Goal: Find specific page/section: Find specific page/section

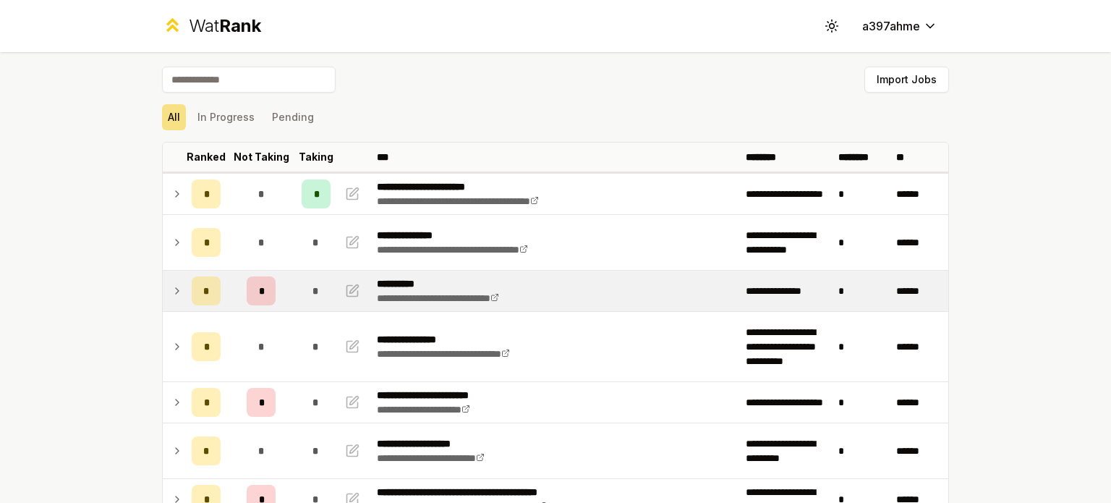
click at [176, 289] on icon at bounding box center [177, 290] width 12 height 17
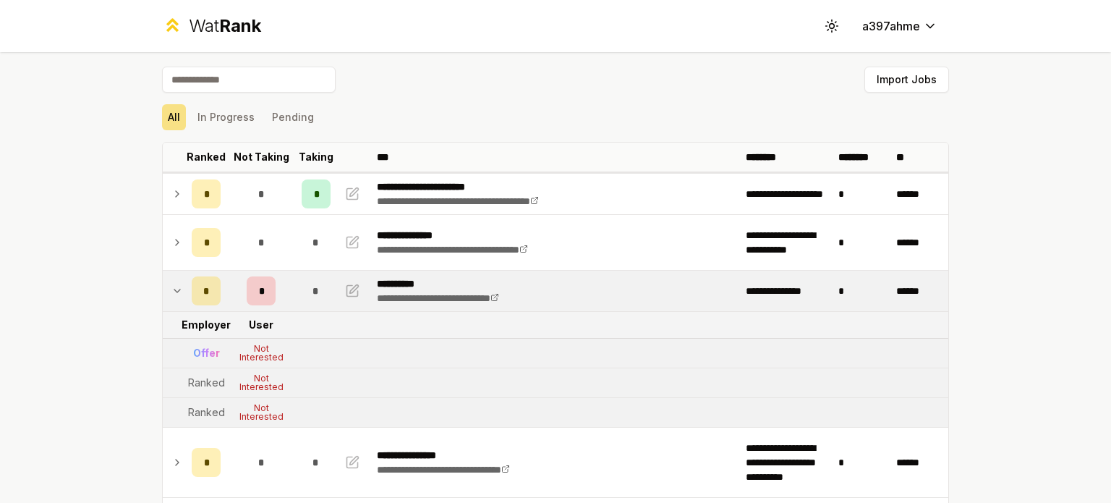
click at [172, 300] on td at bounding box center [174, 291] width 23 height 41
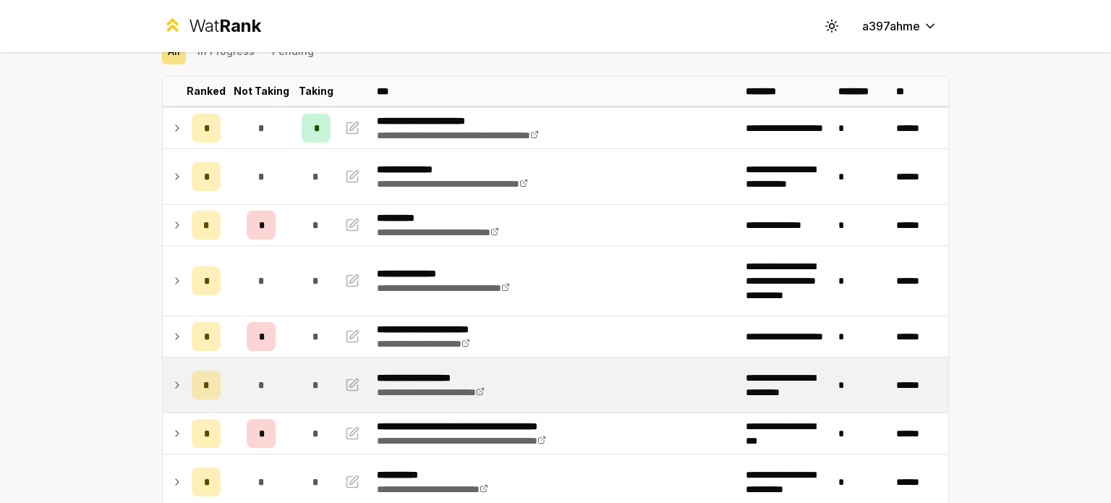
scroll to position [66, 0]
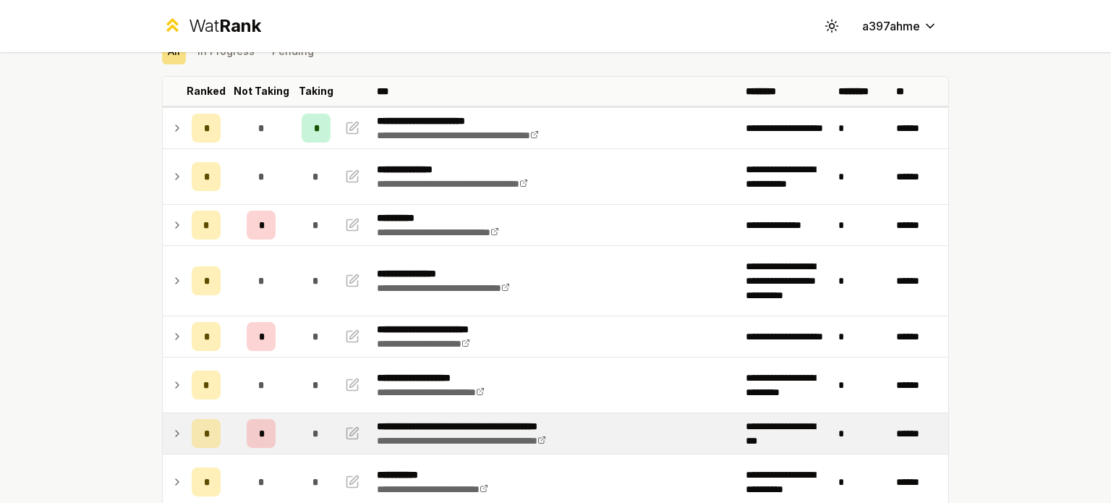
click at [171, 426] on icon at bounding box center [177, 433] width 12 height 17
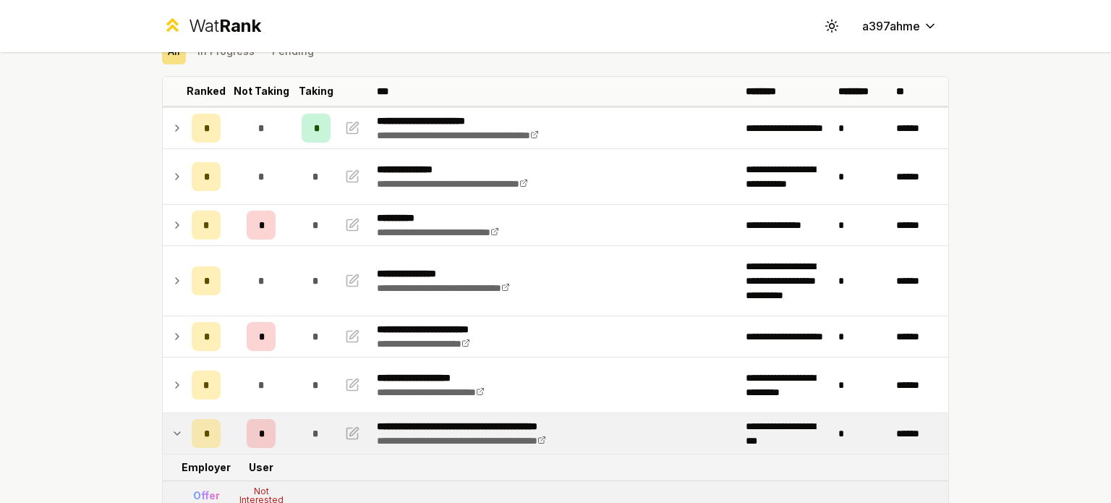
click at [168, 419] on td at bounding box center [174, 433] width 23 height 41
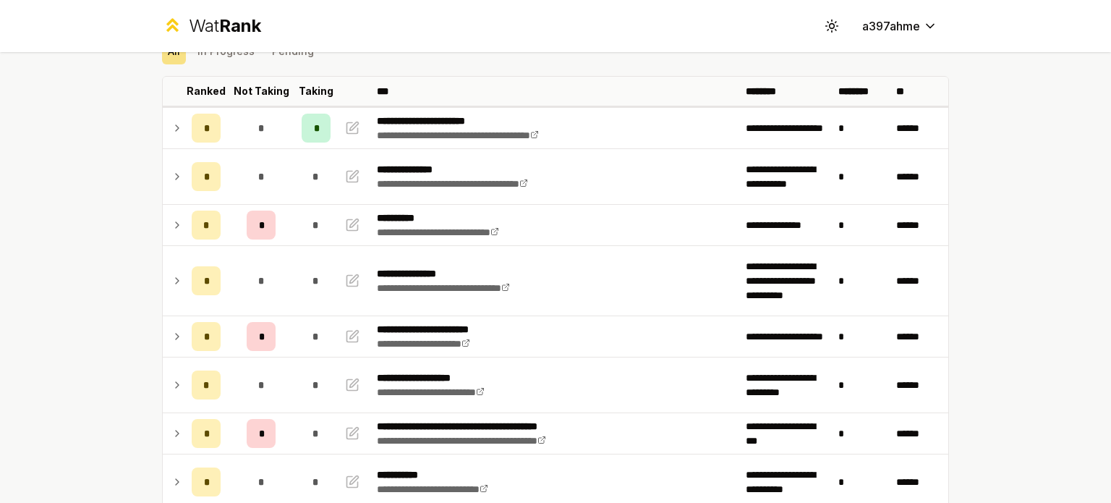
click at [175, 220] on icon at bounding box center [177, 224] width 12 height 17
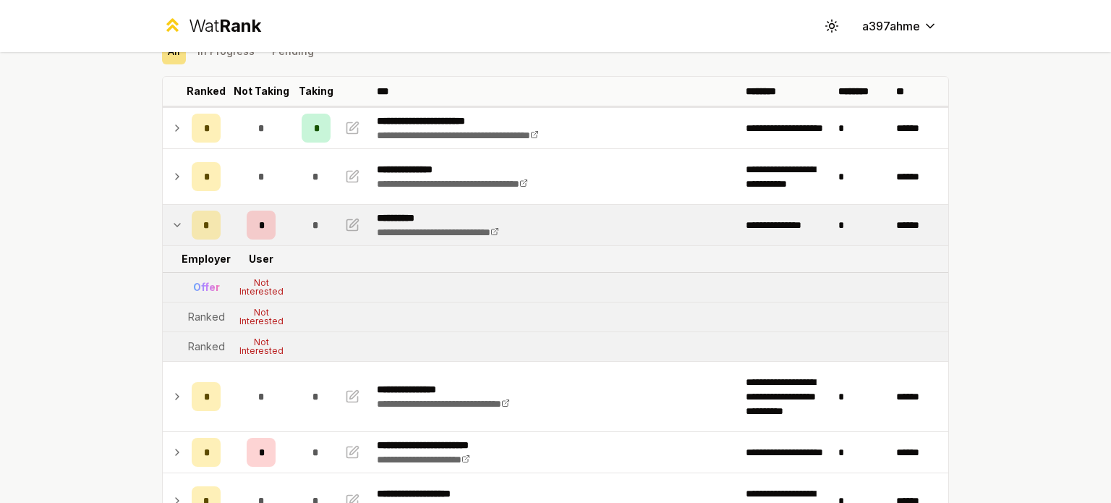
click at [171, 231] on icon at bounding box center [177, 224] width 12 height 17
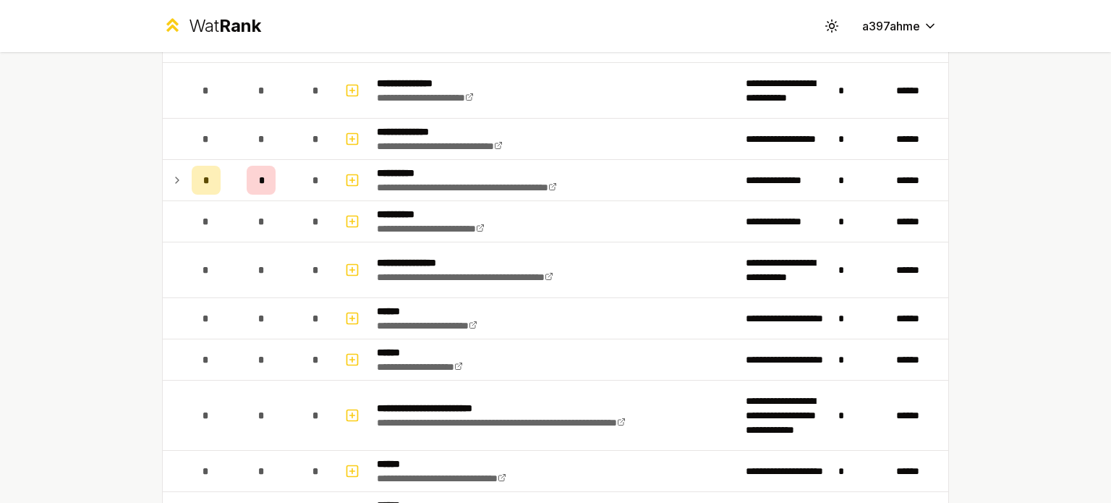
scroll to position [749, 0]
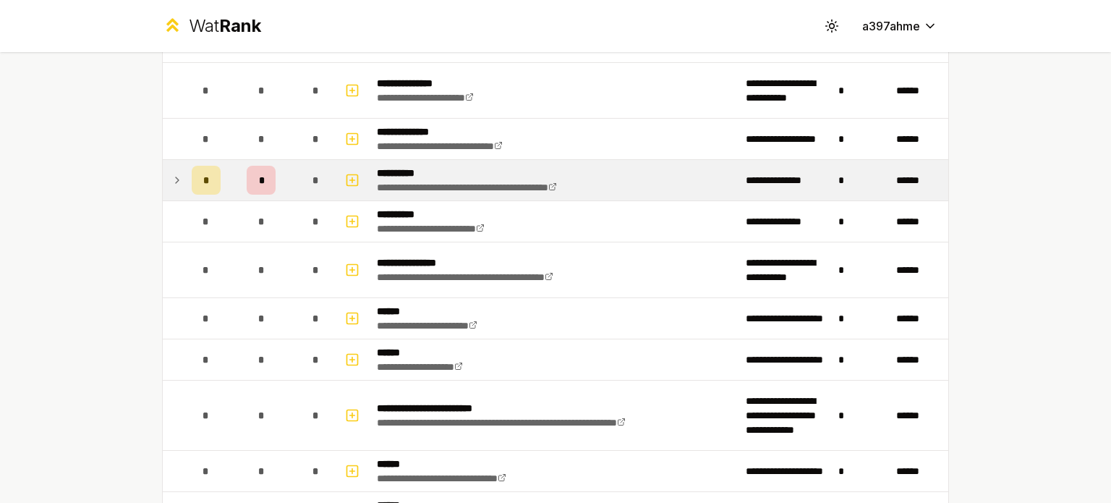
click at [173, 171] on icon at bounding box center [177, 179] width 12 height 17
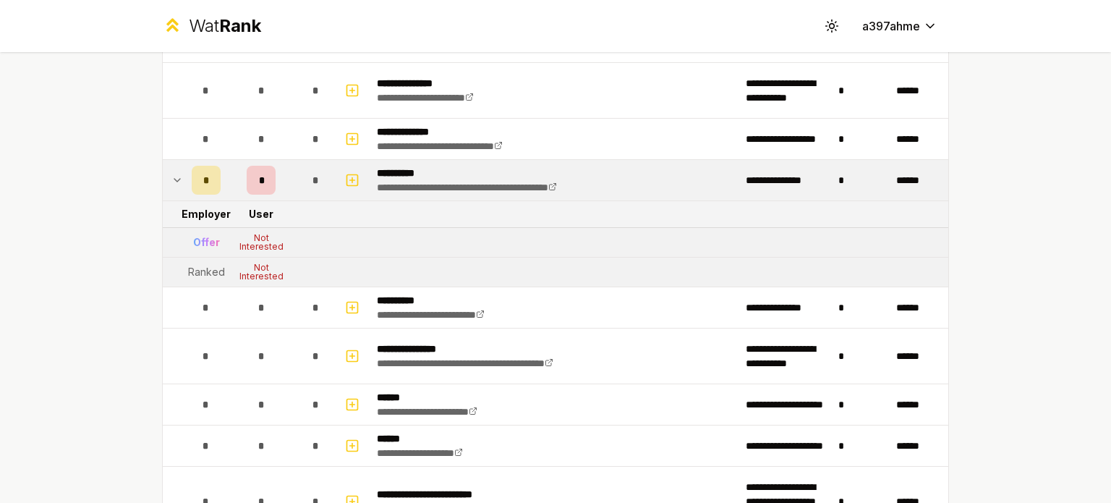
click at [175, 171] on icon at bounding box center [177, 179] width 12 height 17
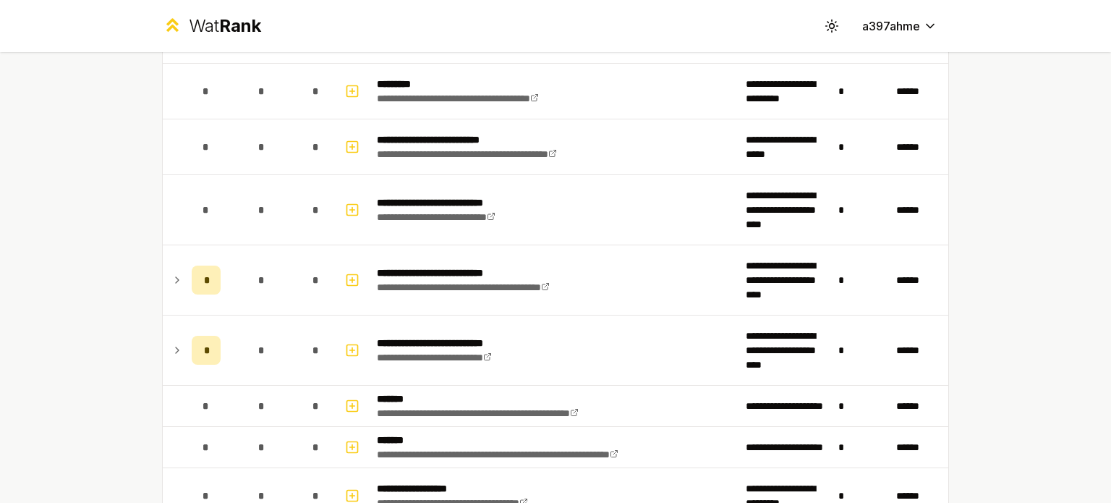
scroll to position [1565, 0]
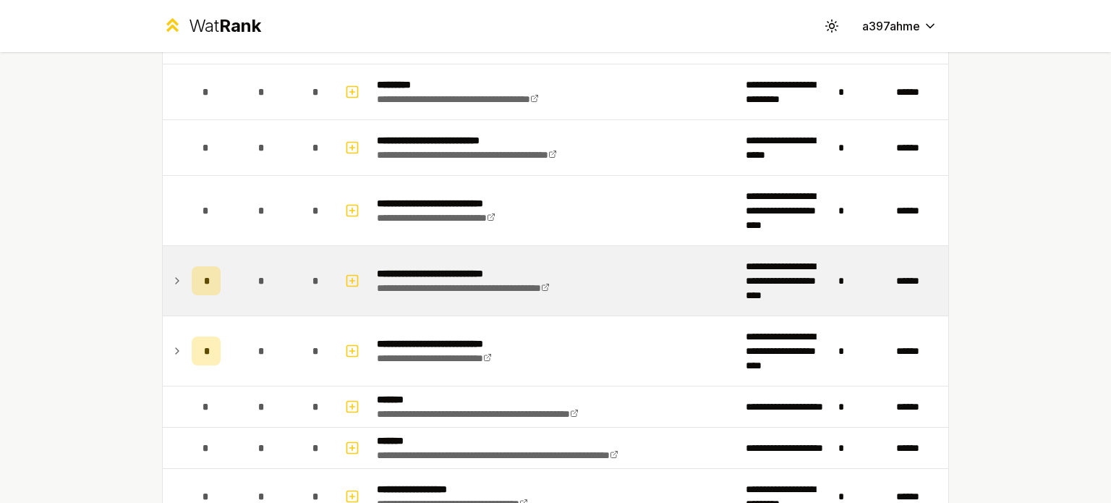
click at [173, 277] on icon at bounding box center [177, 280] width 12 height 17
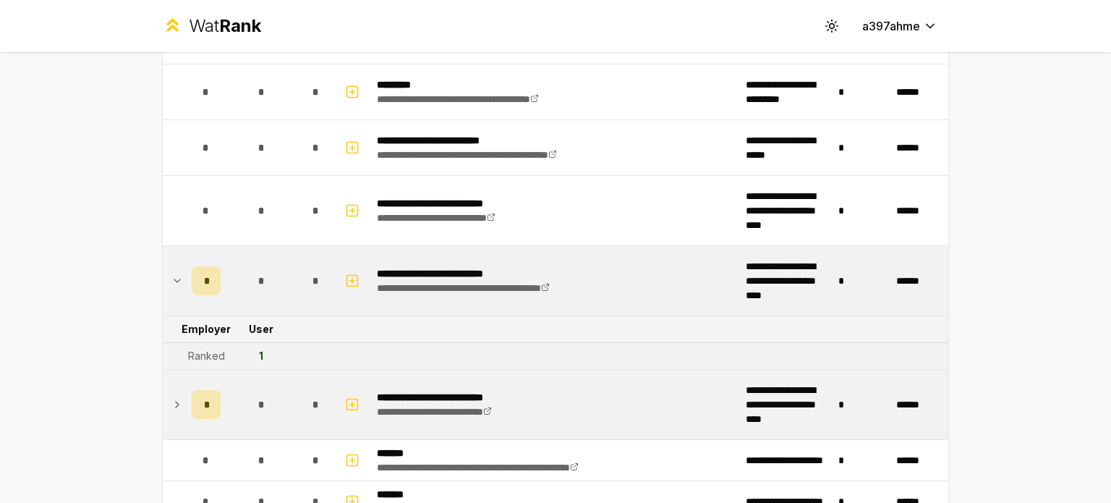
click at [171, 404] on icon at bounding box center [177, 404] width 12 height 17
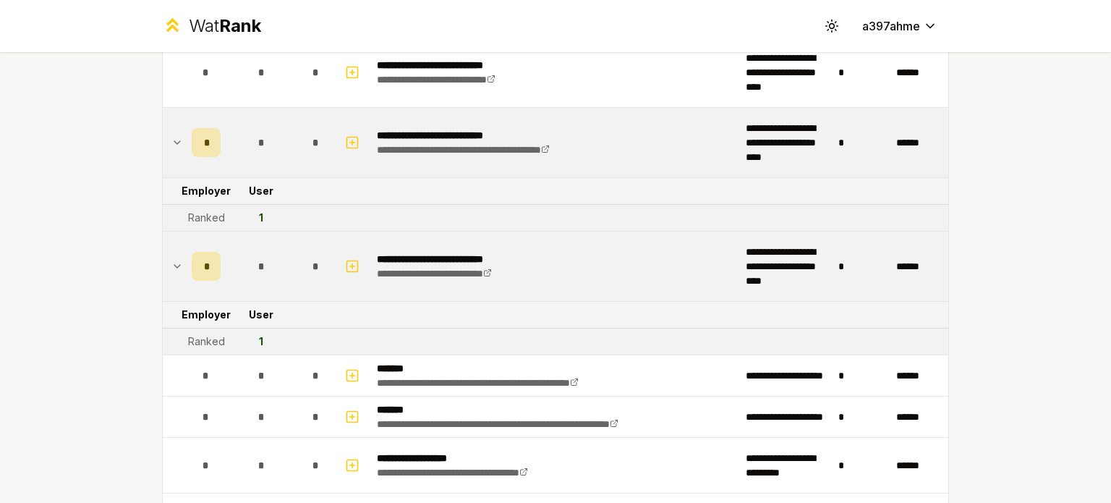
scroll to position [1706, 0]
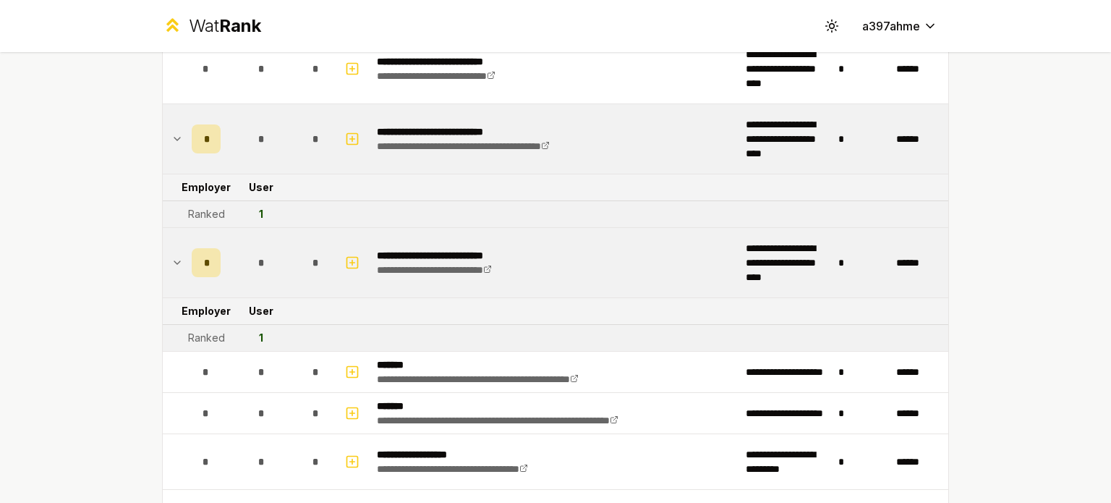
click at [178, 124] on td at bounding box center [174, 138] width 23 height 69
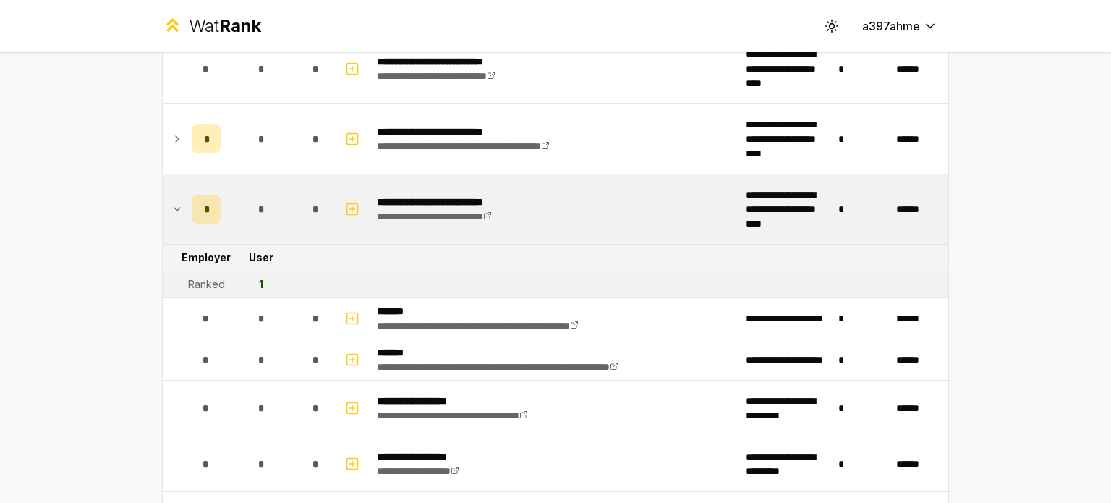
click at [177, 208] on td at bounding box center [174, 208] width 23 height 69
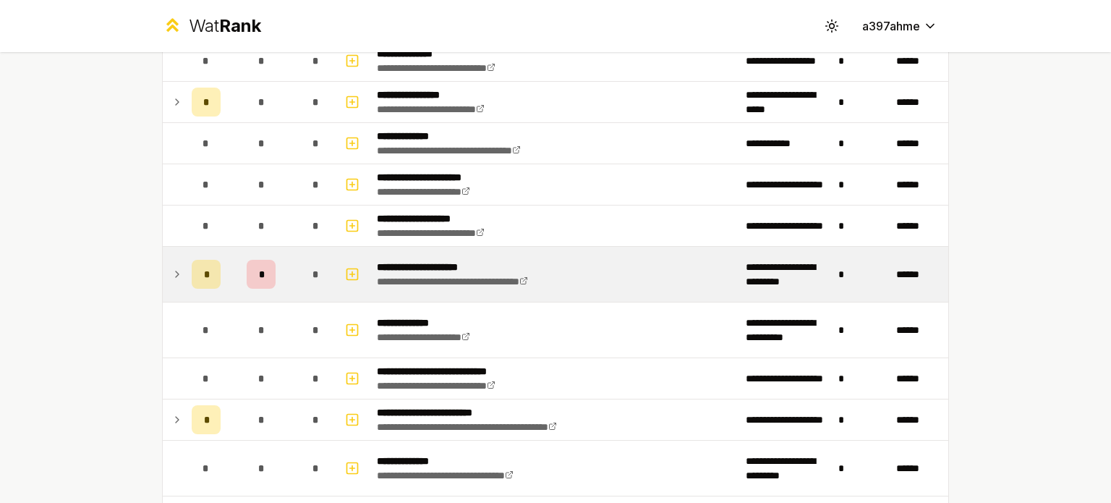
scroll to position [2496, 0]
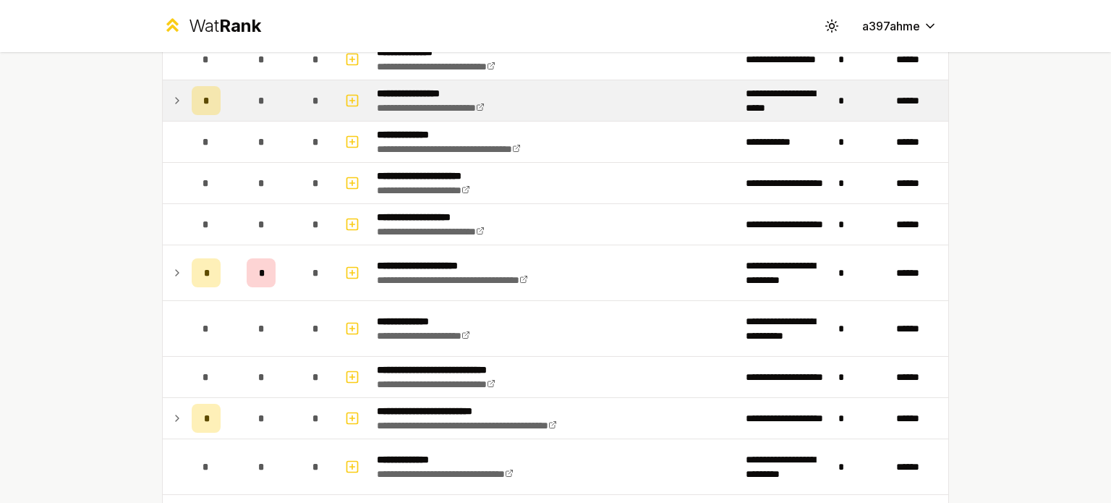
click at [171, 93] on icon at bounding box center [177, 100] width 12 height 17
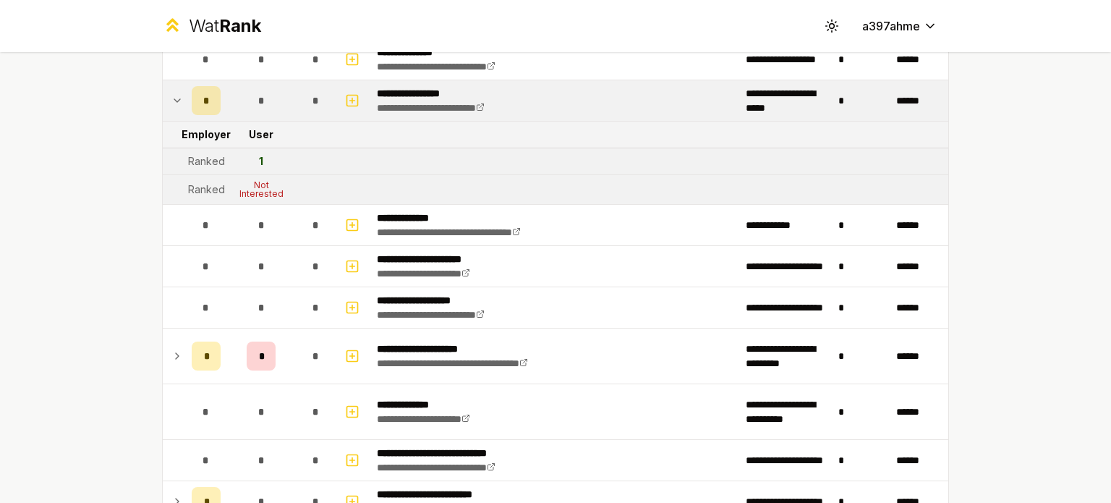
click at [171, 93] on icon at bounding box center [177, 100] width 12 height 17
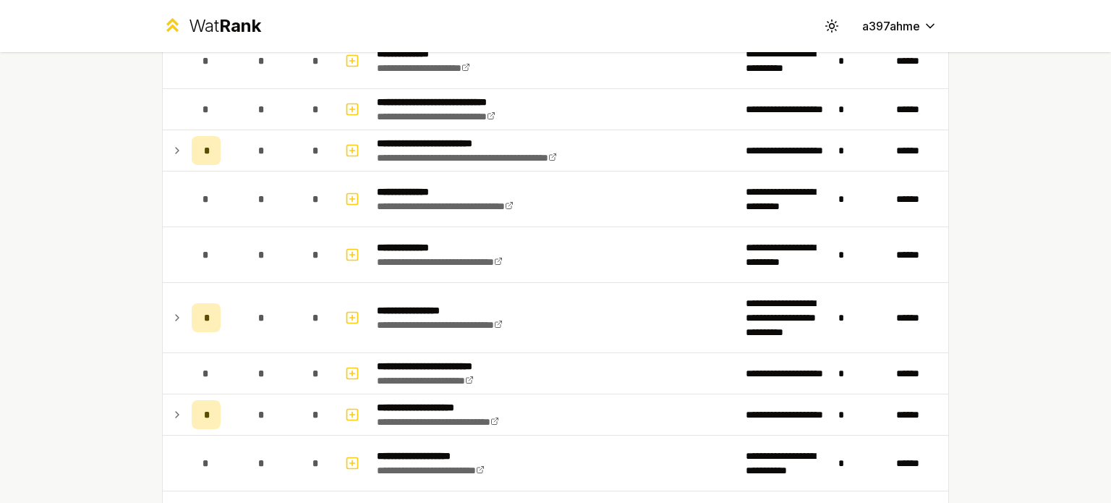
scroll to position [2778, 0]
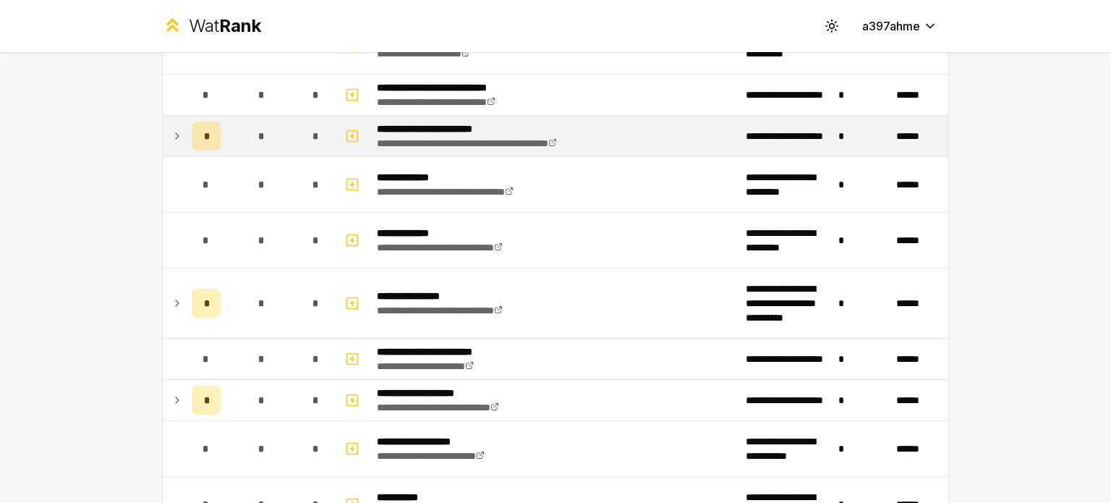
click at [171, 127] on icon at bounding box center [177, 135] width 12 height 17
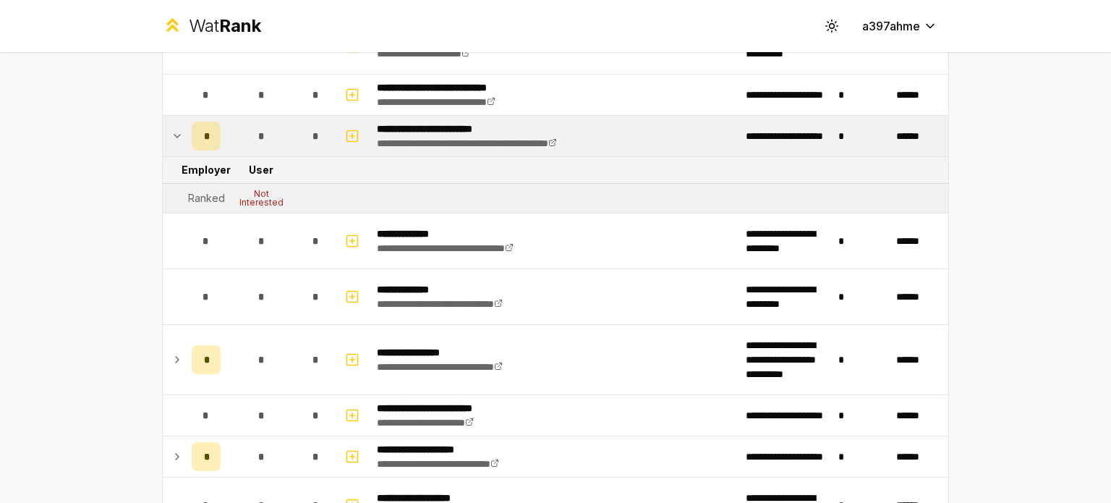
click at [171, 127] on icon at bounding box center [177, 135] width 12 height 17
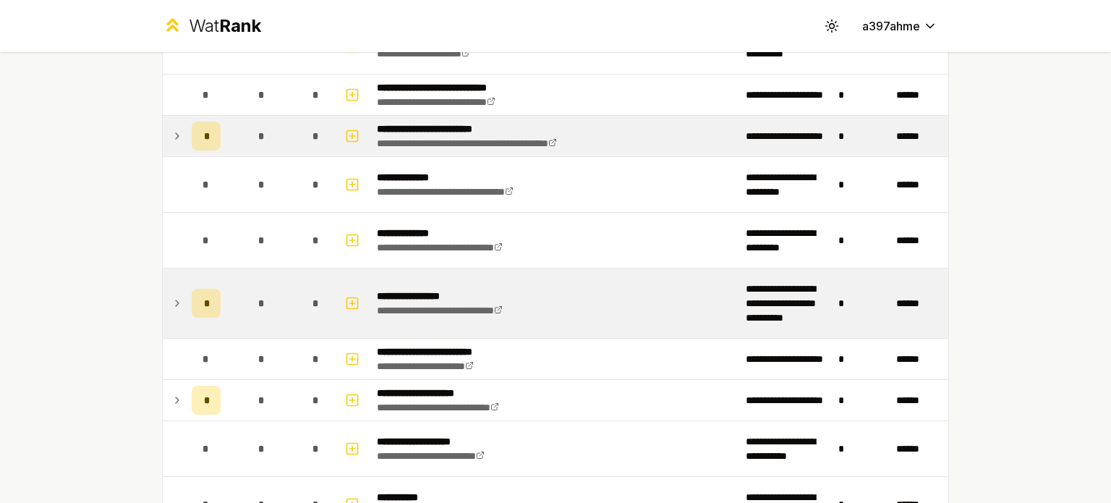
click at [171, 294] on icon at bounding box center [177, 302] width 12 height 17
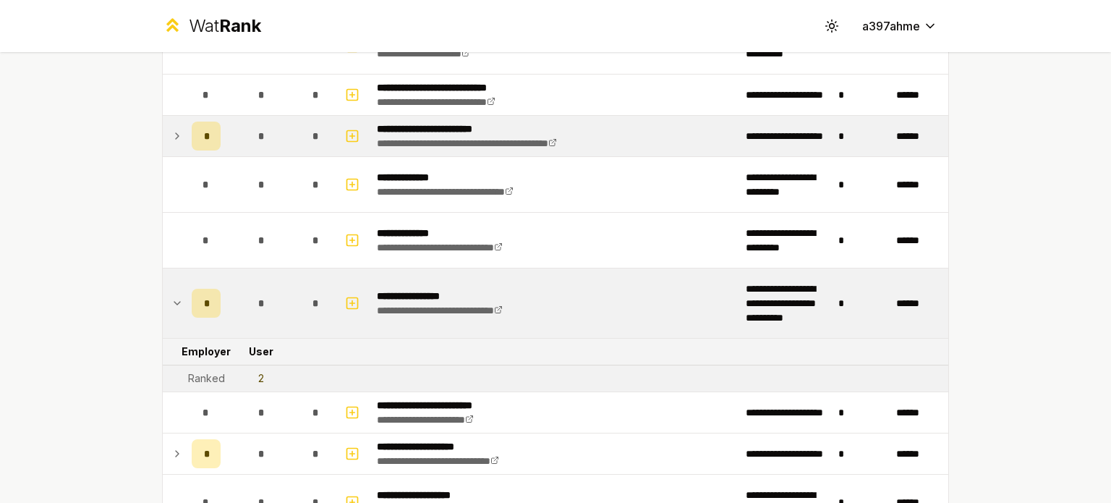
click at [174, 302] on icon at bounding box center [177, 303] width 6 height 3
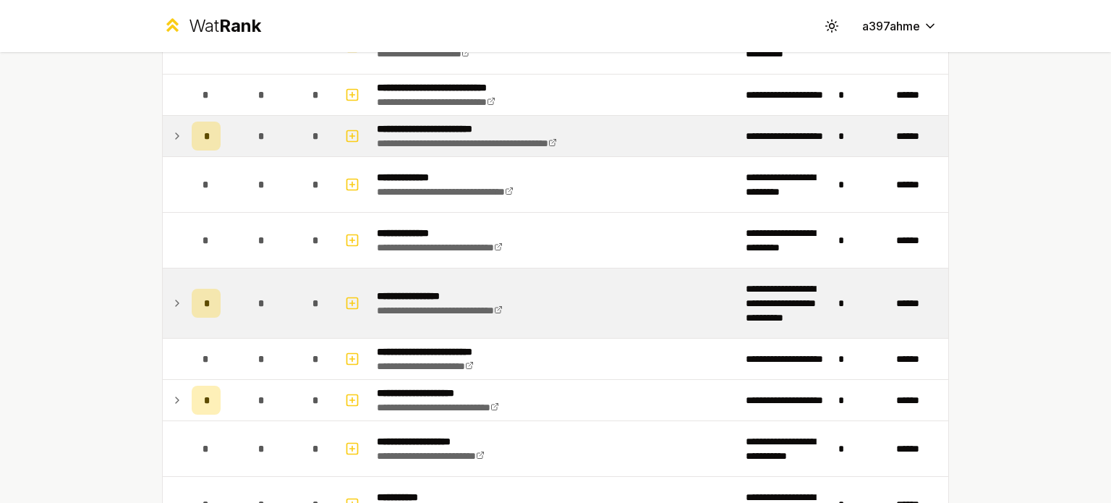
click at [186, 129] on td "*" at bounding box center [206, 136] width 41 height 41
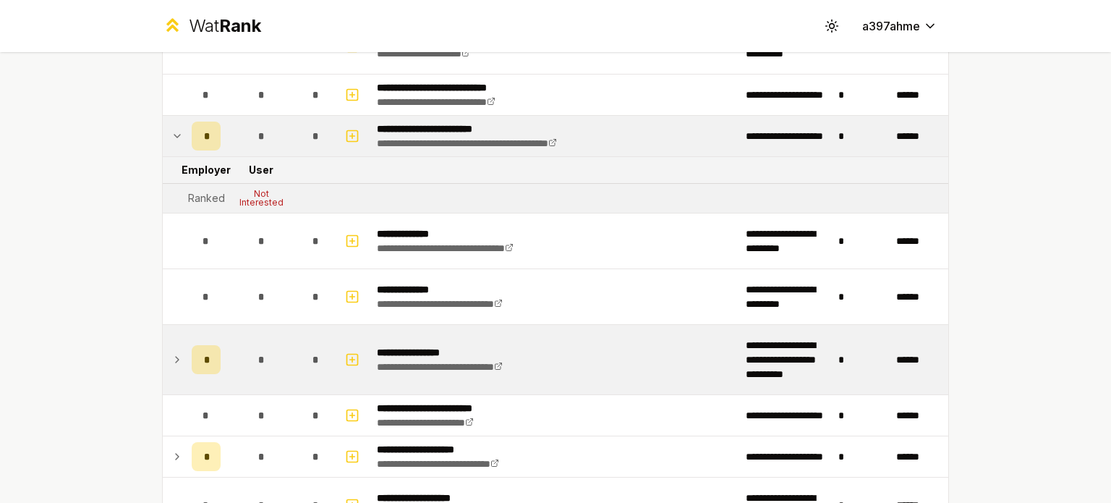
click at [186, 124] on td "*" at bounding box center [206, 136] width 41 height 41
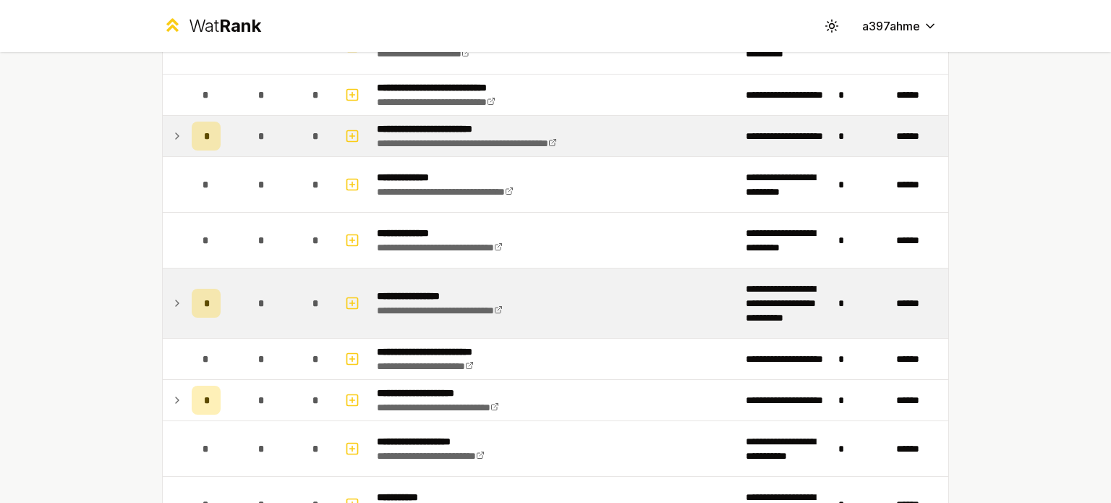
scroll to position [2887, 0]
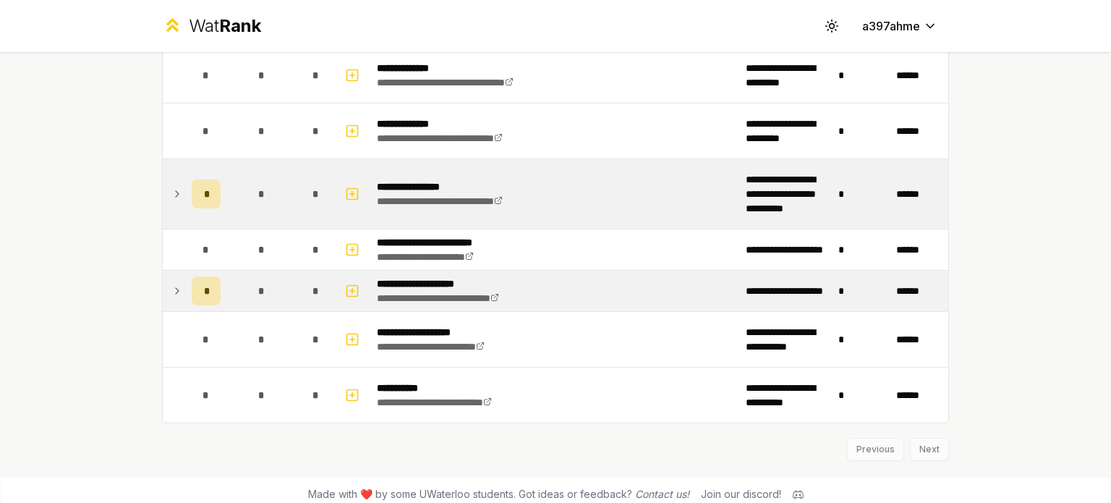
click at [163, 297] on td at bounding box center [174, 291] width 23 height 41
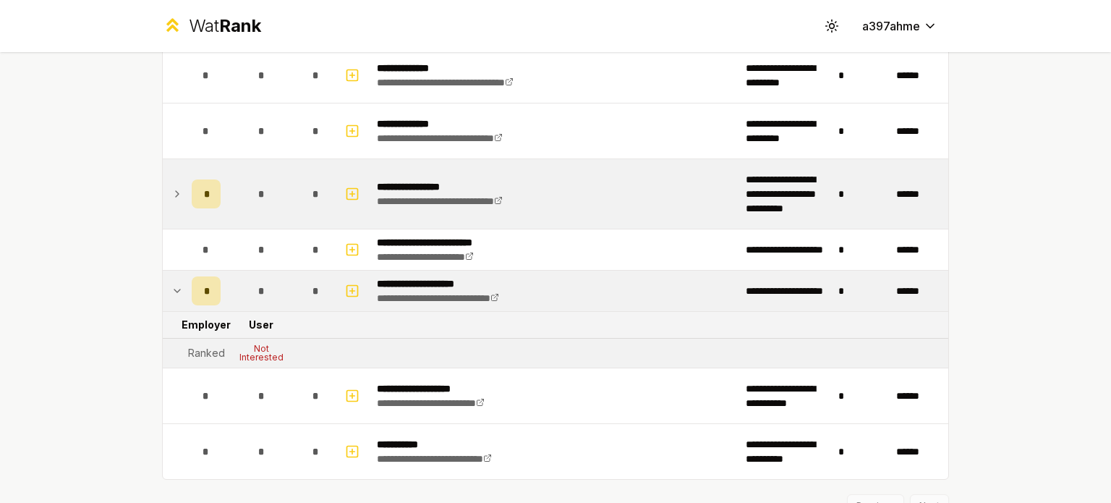
click at [172, 288] on icon at bounding box center [177, 290] width 12 height 17
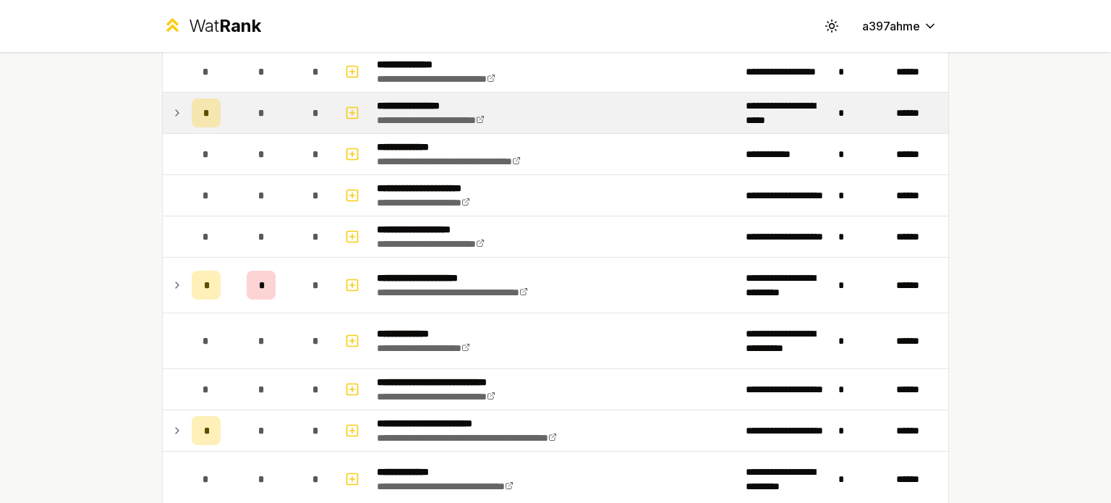
scroll to position [2485, 0]
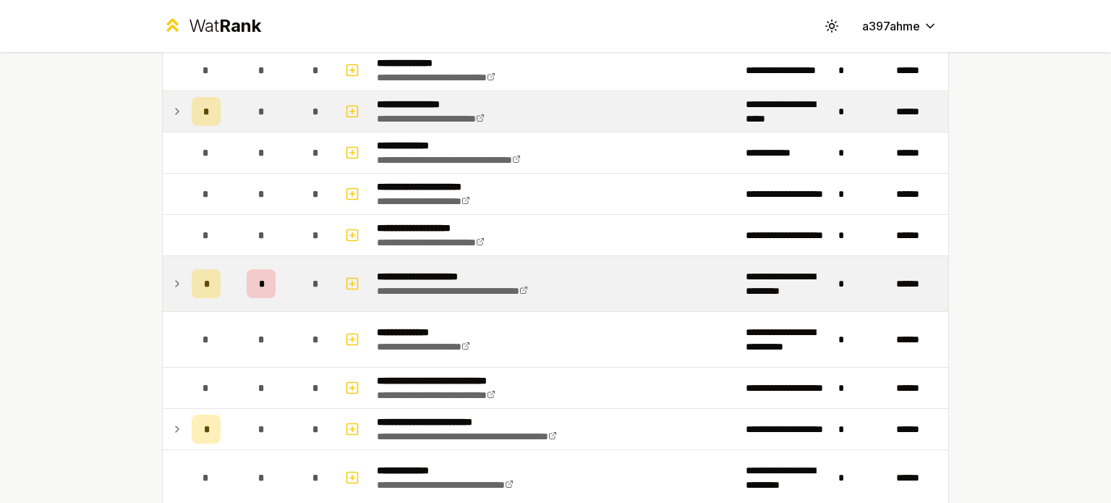
click at [191, 273] on tr "**********" at bounding box center [556, 284] width 786 height 56
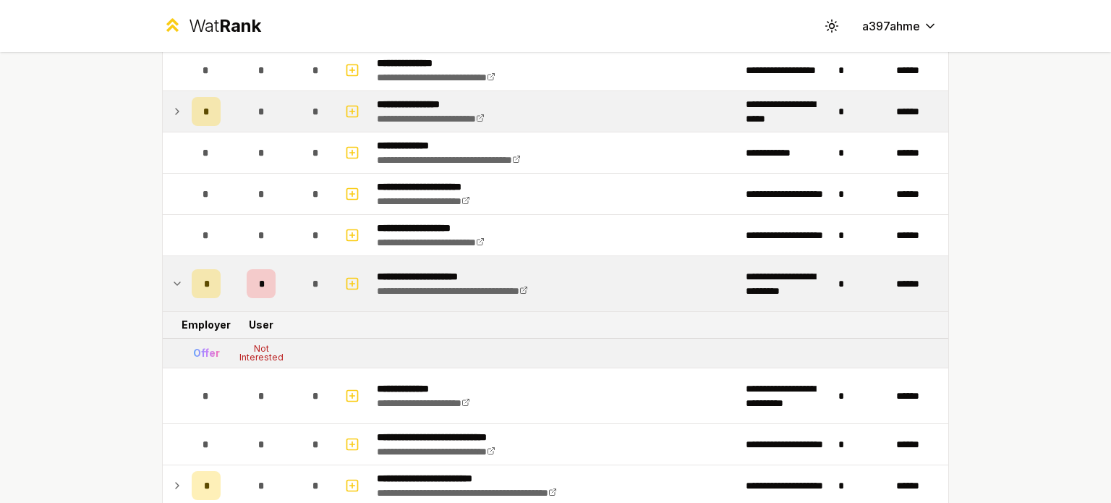
click at [186, 278] on td "*" at bounding box center [206, 283] width 41 height 55
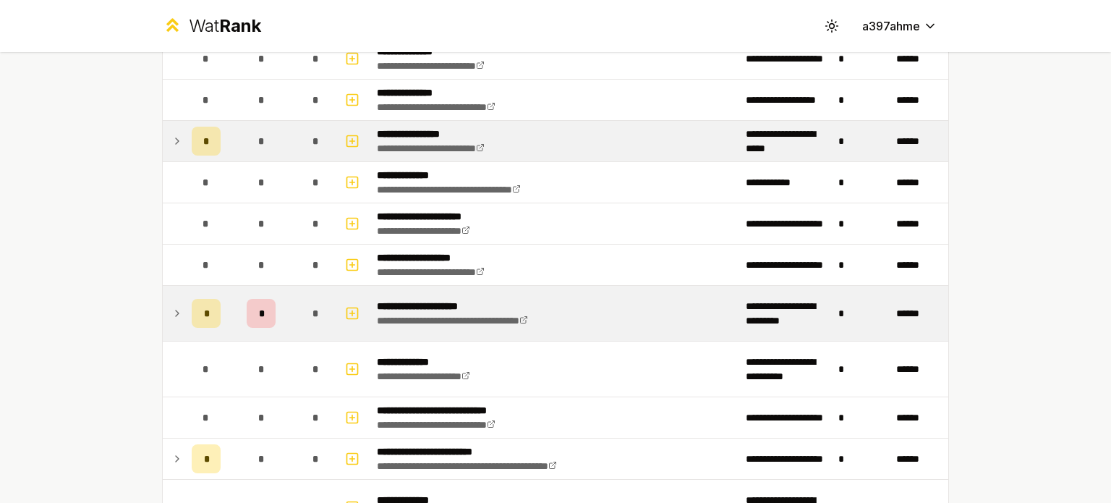
scroll to position [2455, 0]
click at [186, 315] on td "*" at bounding box center [206, 313] width 41 height 55
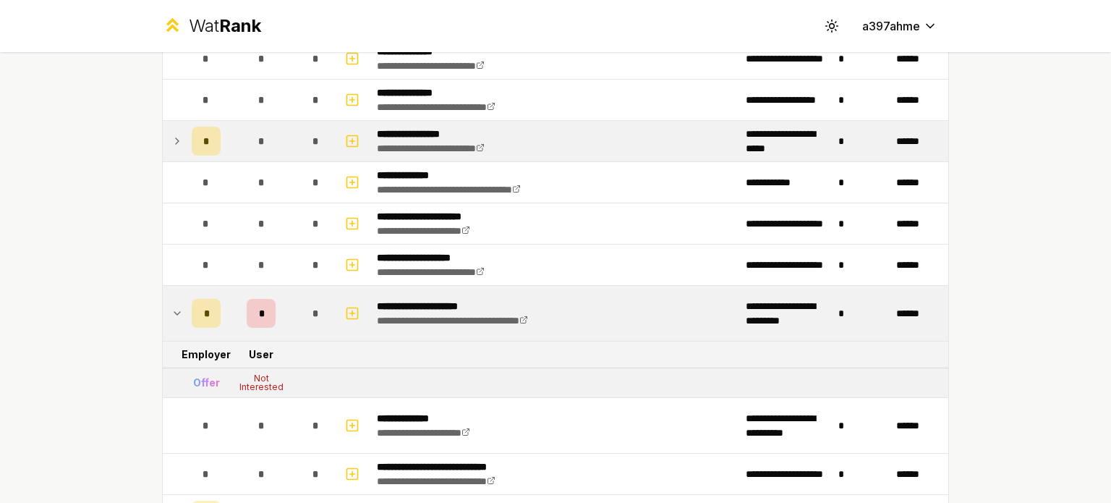
click at [186, 318] on td "*" at bounding box center [206, 313] width 41 height 55
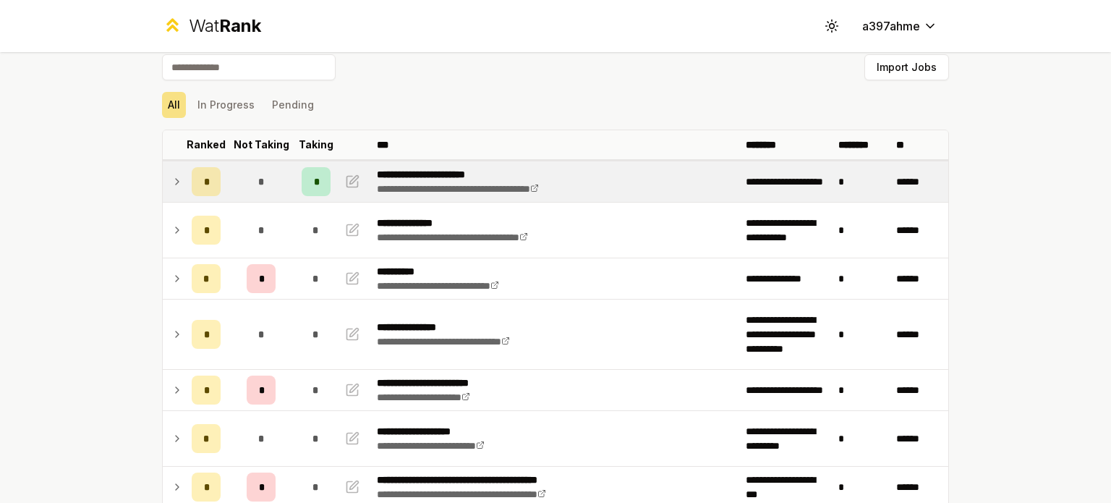
scroll to position [0, 0]
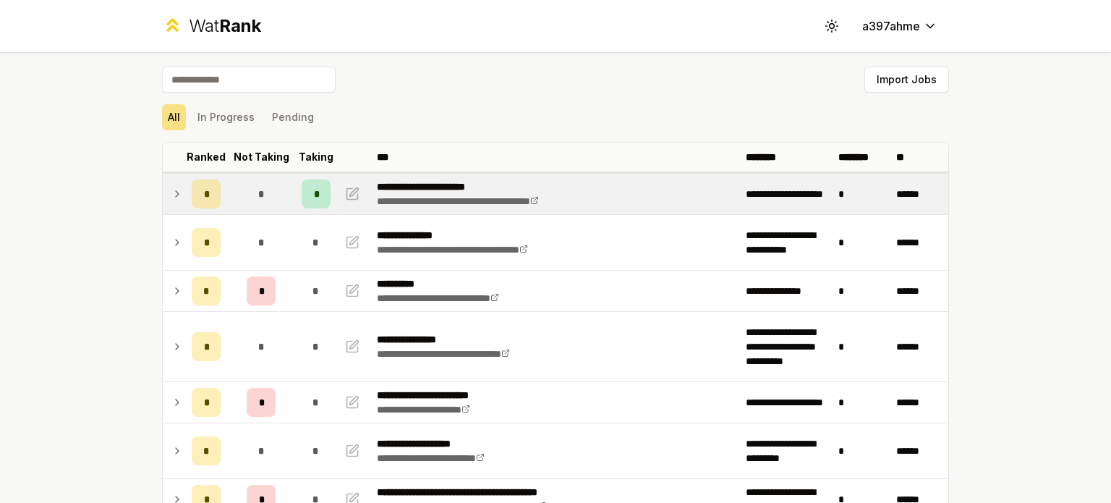
click at [176, 194] on icon at bounding box center [177, 194] width 3 height 6
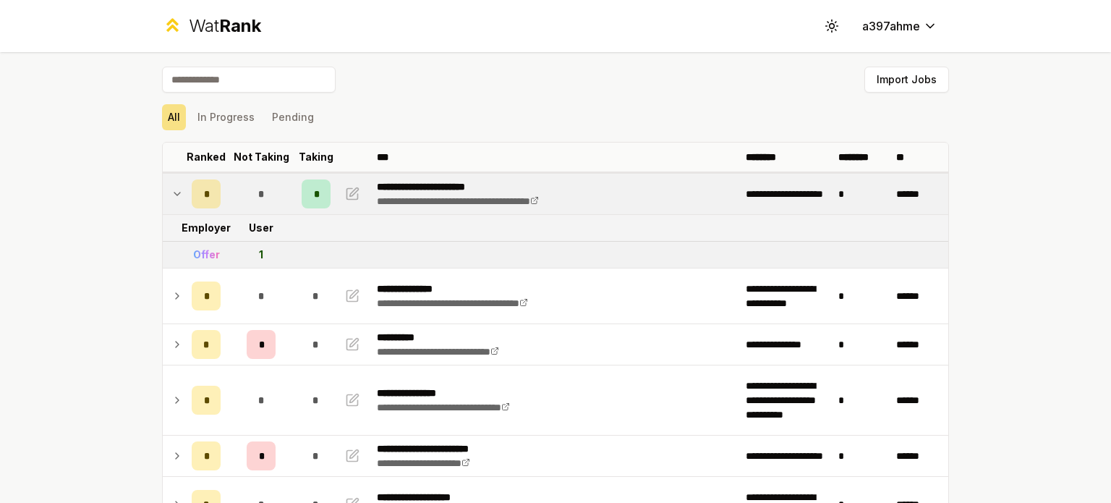
click at [175, 192] on icon at bounding box center [177, 193] width 12 height 17
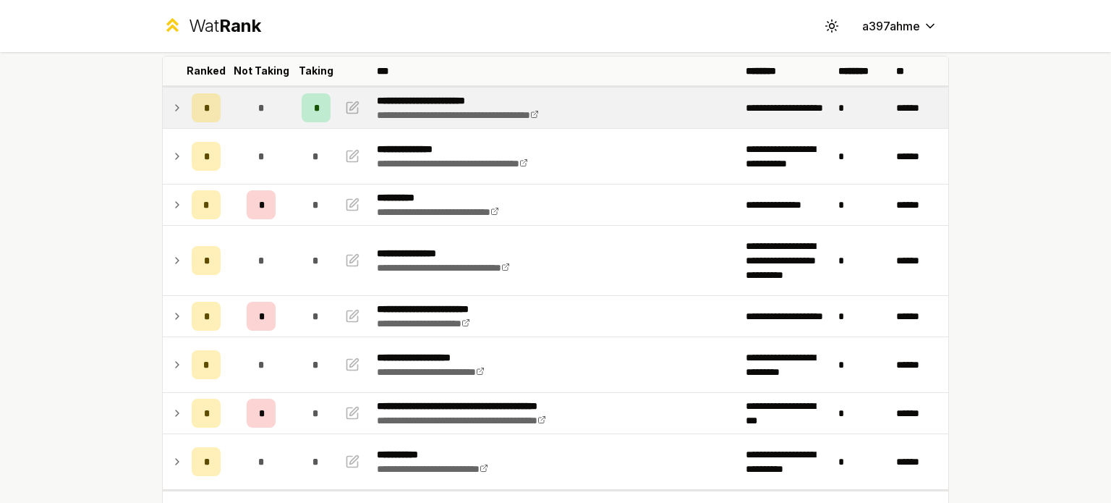
scroll to position [87, 0]
click at [171, 414] on icon at bounding box center [177, 412] width 12 height 17
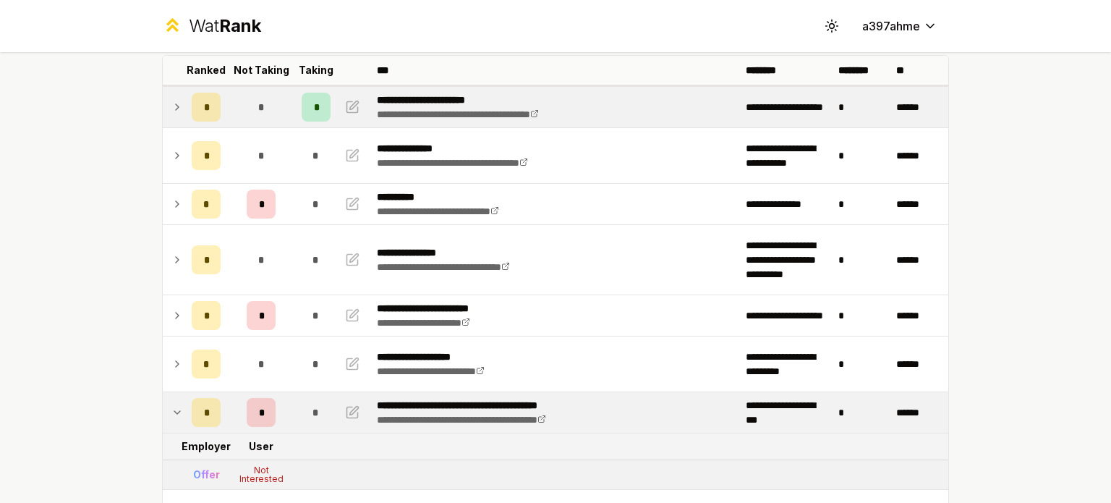
click at [174, 416] on icon at bounding box center [177, 412] width 12 height 17
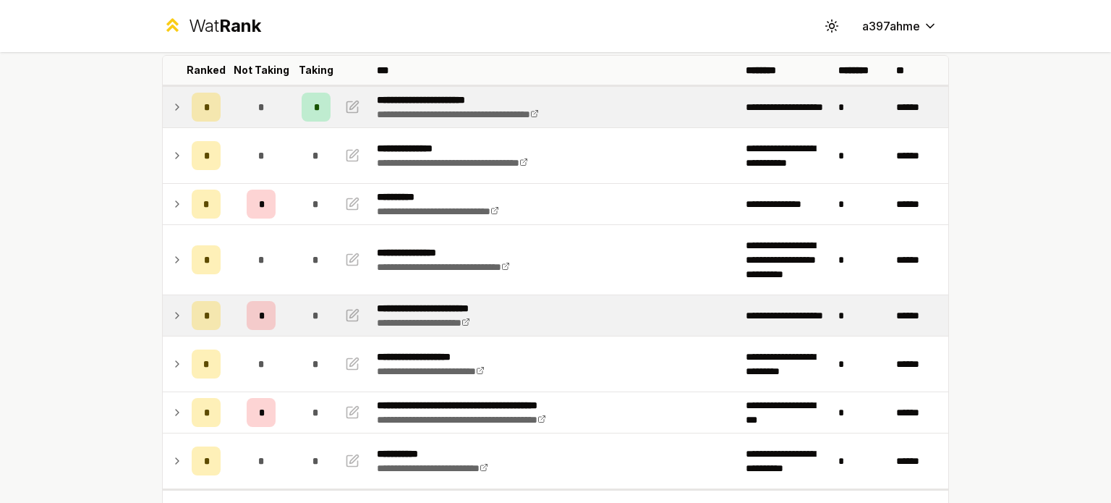
click at [174, 311] on icon at bounding box center [177, 315] width 12 height 17
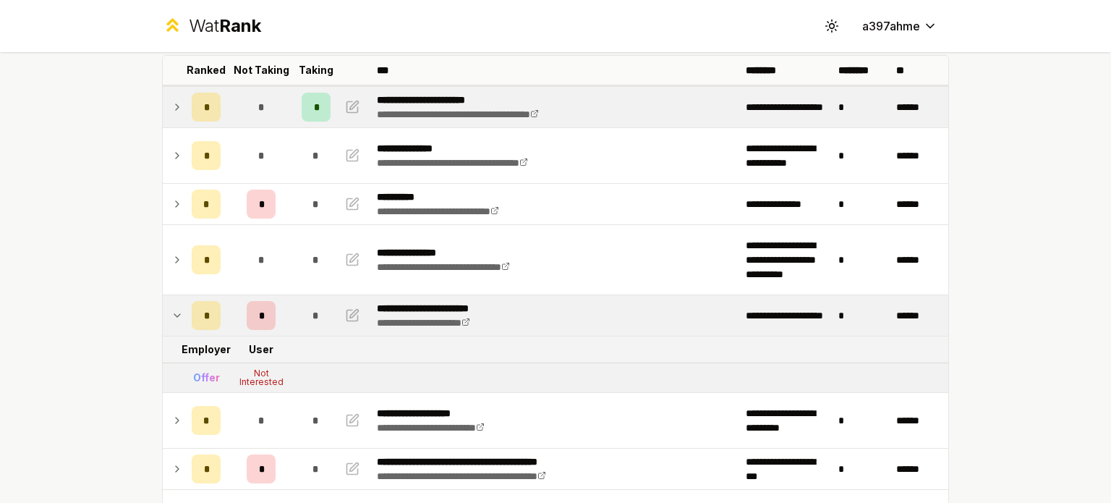
click at [174, 311] on icon at bounding box center [177, 315] width 12 height 17
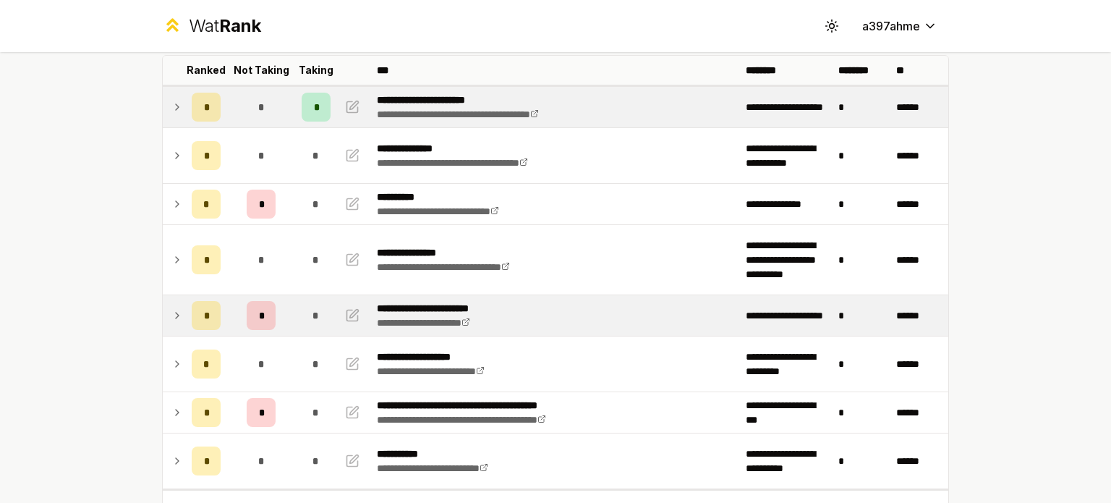
click at [174, 204] on icon at bounding box center [177, 203] width 12 height 17
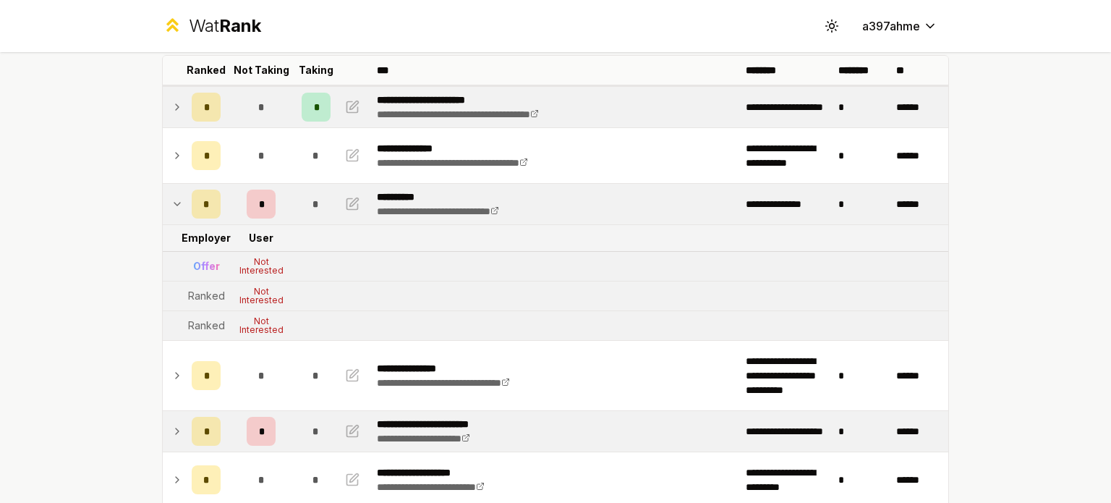
click at [174, 204] on icon at bounding box center [177, 203] width 12 height 17
